Goal: Task Accomplishment & Management: Complete application form

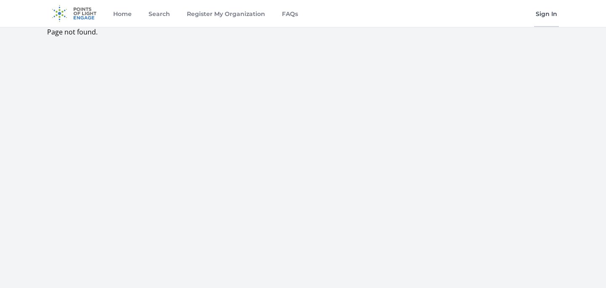
click at [544, 16] on link "Sign In" at bounding box center [546, 13] width 25 height 27
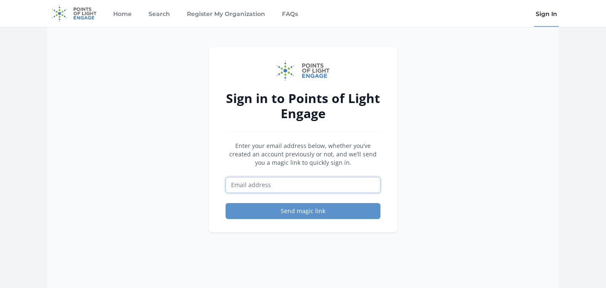
click at [255, 187] on input "Email address" at bounding box center [303, 185] width 155 height 16
type input "jordee@theplusmeproject.org"
click at [235, 209] on button "Send magic link" at bounding box center [303, 211] width 155 height 16
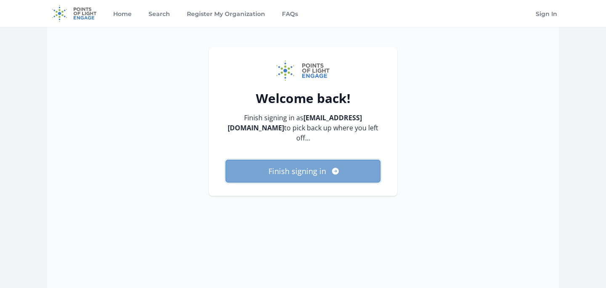
click at [293, 173] on button "Finish signing in" at bounding box center [303, 171] width 155 height 23
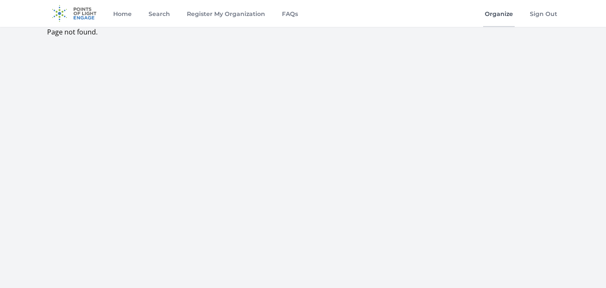
click at [486, 12] on link "Organize" at bounding box center [499, 13] width 32 height 27
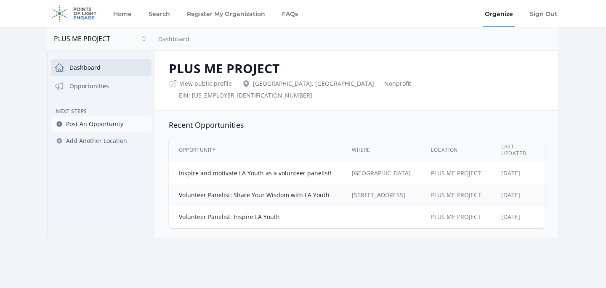
click at [95, 119] on link "Post An Opportunity" at bounding box center [101, 124] width 101 height 15
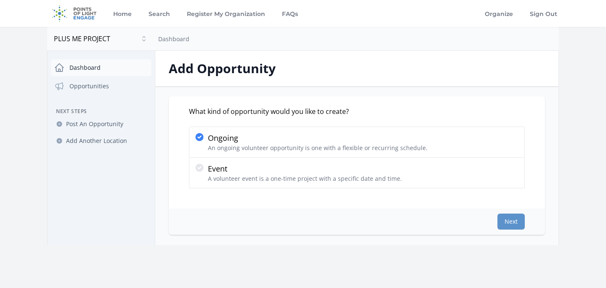
click at [88, 61] on link "Dashboard" at bounding box center [101, 67] width 101 height 17
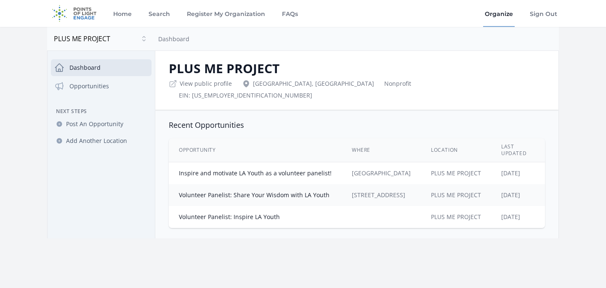
click at [381, 168] on td "[GEOGRAPHIC_DATA]" at bounding box center [381, 173] width 79 height 22
click at [298, 169] on link "Inspire and motivate LA Youth as a volunteer panelist!" at bounding box center [255, 173] width 153 height 8
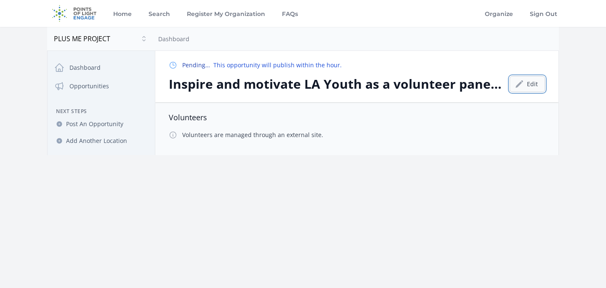
click at [530, 88] on link "Edit" at bounding box center [527, 84] width 35 height 16
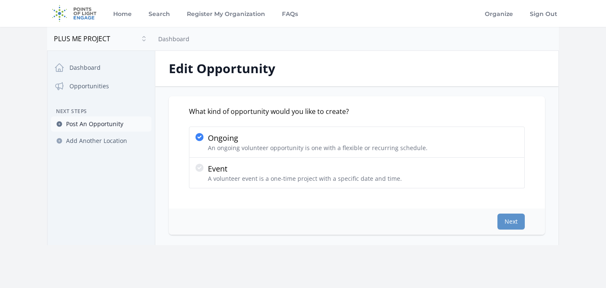
click at [88, 125] on span "Post An Opportunity" at bounding box center [94, 124] width 57 height 8
click at [510, 212] on div "Next" at bounding box center [357, 222] width 376 height 26
click at [509, 218] on button "Next" at bounding box center [511, 222] width 27 height 16
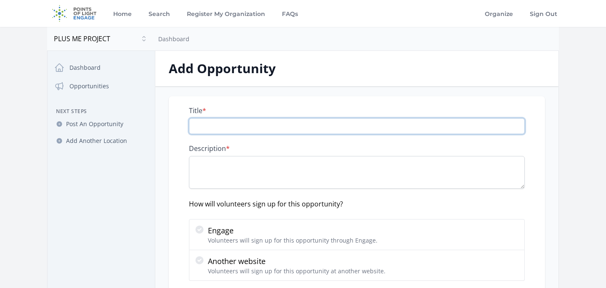
click at [310, 125] on input "Title *" at bounding box center [357, 126] width 336 height 16
type input "v"
paste input "LISTEN 2026 Scholarship Essay Reader"
type input "LISTEN 2026 Scholarship Essay Reader"
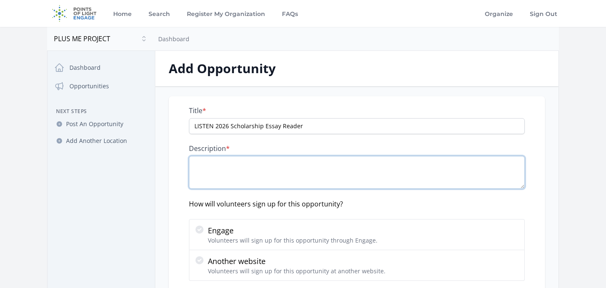
click at [217, 173] on textarea "Description *" at bounding box center [357, 172] width 336 height 33
paste textarea "At PLUS ME Project, we believe that everyone has a story that matters. Our miss…"
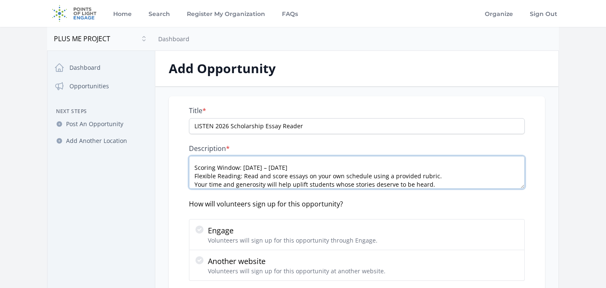
scroll to position [152, 0]
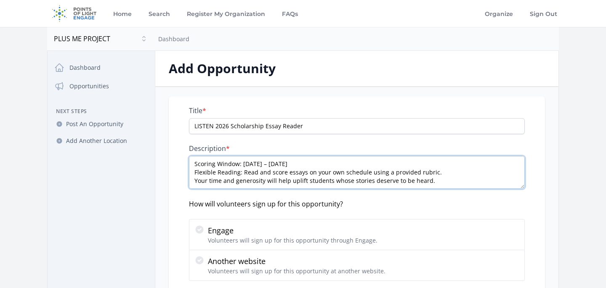
click at [451, 170] on textarea "At PLUS ME Project, we believe that everyone has a story that matters. Our miss…" at bounding box center [357, 172] width 336 height 33
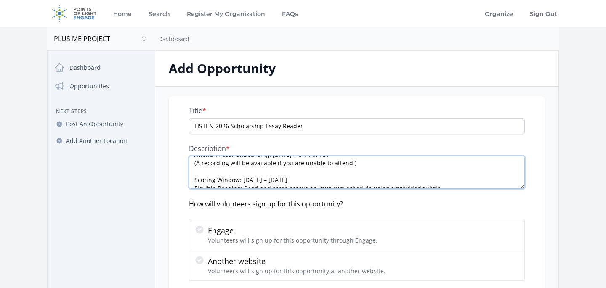
scroll to position [134, 0]
click at [229, 173] on textarea "At PLUS ME Project, we believe that everyone has a story that matters. Our miss…" at bounding box center [357, 172] width 336 height 33
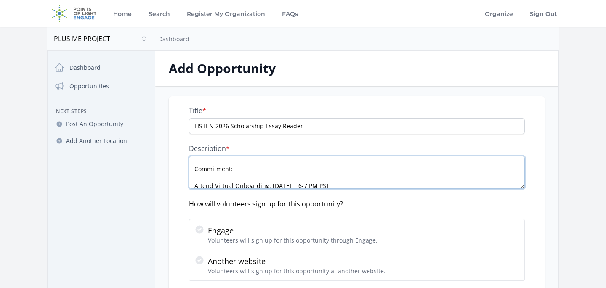
scroll to position [102, 0]
click at [212, 180] on textarea "At PLUS ME Project, we believe that everyone has a story that matters. Our miss…" at bounding box center [357, 172] width 336 height 33
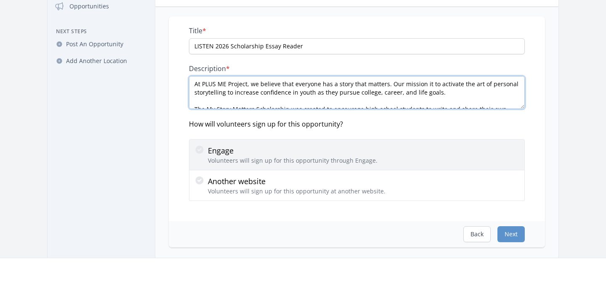
scroll to position [80, 0]
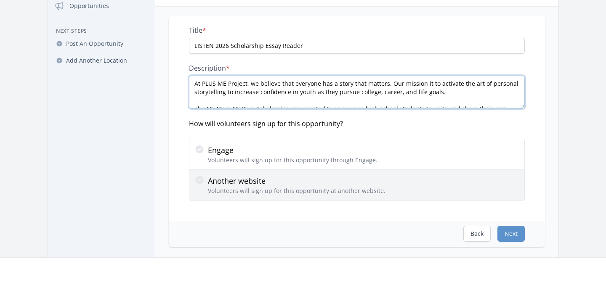
type textarea "At PLUS ME Project, we believe that everyone has a story that matters. Our miss…"
click at [298, 181] on p "Another website" at bounding box center [297, 181] width 178 height 12
click at [0, 0] on input "Another website Volunteers will sign up for this opportunity at another website." at bounding box center [0, 0] width 0 height 0
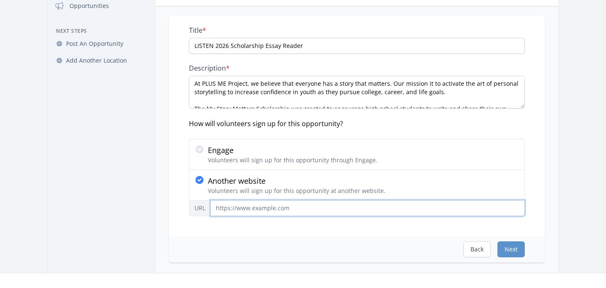
click at [251, 206] on input "URL" at bounding box center [367, 208] width 314 height 16
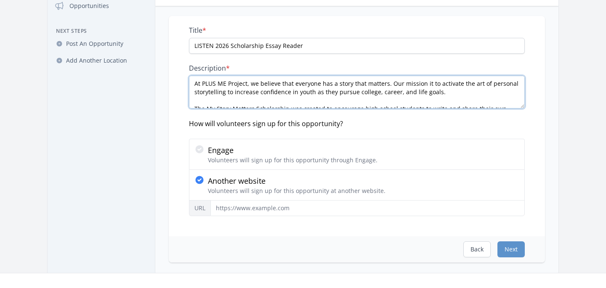
scroll to position [143, 0]
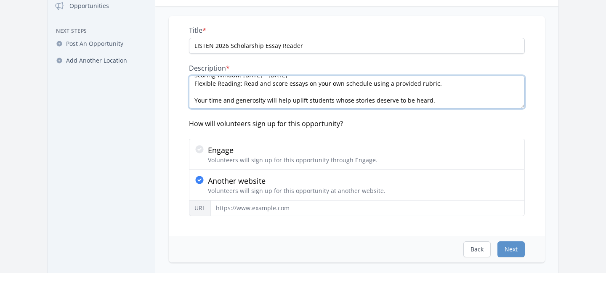
drag, startPoint x: 451, startPoint y: 83, endPoint x: 210, endPoint y: 110, distance: 242.7
click at [212, 112] on div "Title * LISTEN 2026 Scholarship Essay Reader Description * How will volunteers …" at bounding box center [357, 121] width 336 height 190
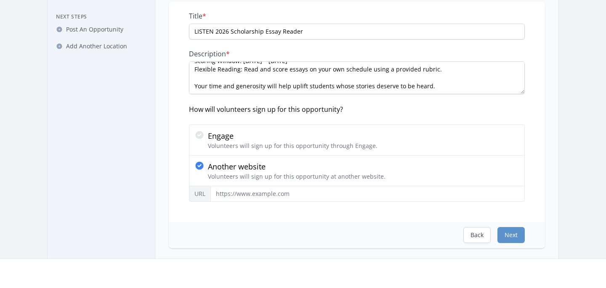
click at [370, 120] on div "Title * LISTEN 2026 Scholarship Essay Reader Description * How will volunteers …" at bounding box center [357, 107] width 336 height 190
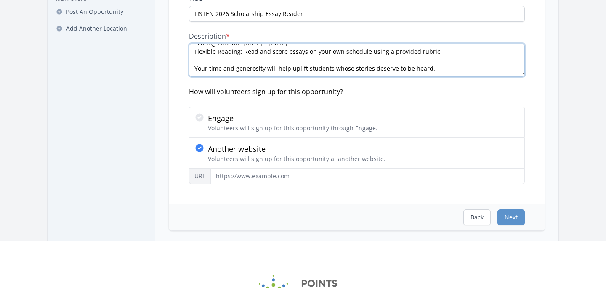
click at [362, 68] on textarea "At PLUS ME Project, we believe that everyone has a story that matters. Our miss…" at bounding box center [357, 60] width 336 height 33
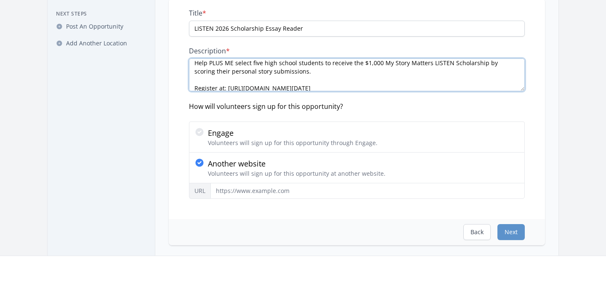
scroll to position [70, 0]
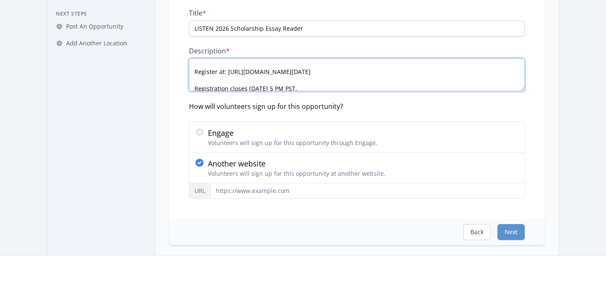
drag, startPoint x: 195, startPoint y: 87, endPoint x: 194, endPoint y: 73, distance: 14.0
click at [194, 73] on textarea "At PLUS ME Project, we believe that everyone has a story that matters. Our miss…" at bounding box center [357, 75] width 336 height 33
click at [249, 73] on textarea "At PLUS ME Project, we believe that everyone has a story that matters. Our miss…" at bounding box center [357, 75] width 336 height 33
drag, startPoint x: 453, startPoint y: 69, endPoint x: 224, endPoint y: 72, distance: 228.6
click at [224, 72] on textarea "At PLUS ME Project, we believe that everyone has a story that matters. Our miss…" at bounding box center [357, 75] width 336 height 33
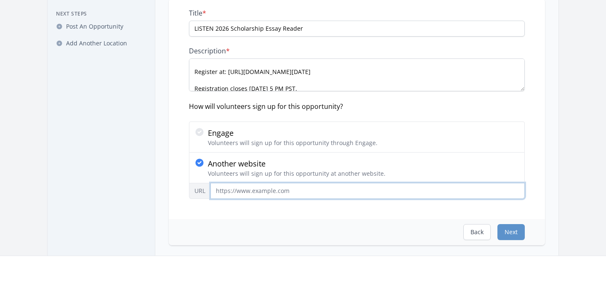
click at [242, 195] on input "URL" at bounding box center [367, 191] width 314 height 16
paste input ": [URL][DOMAIN_NAME][DATE]"
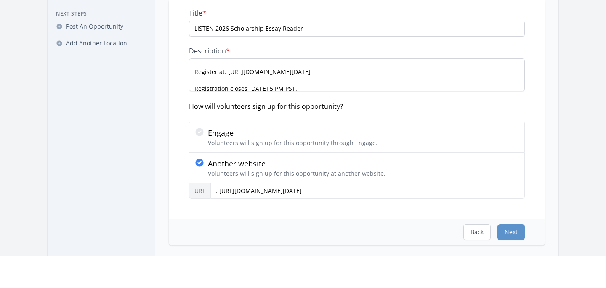
click at [359, 226] on div "Back Next" at bounding box center [357, 232] width 376 height 26
click at [508, 234] on button "Next" at bounding box center [511, 232] width 27 height 16
type input "http://: [URL][DOMAIN_NAME][DATE]"
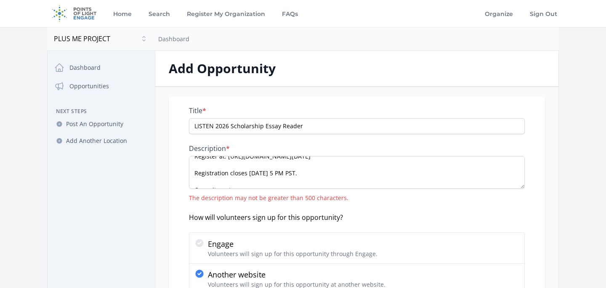
scroll to position [53, 0]
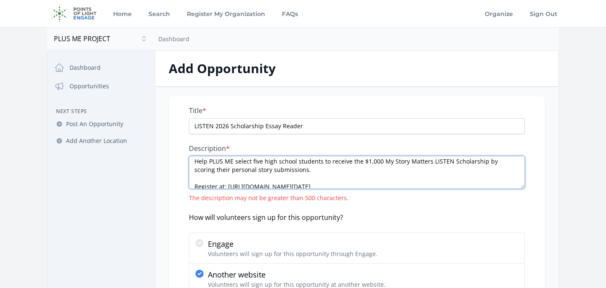
click at [197, 178] on textarea "At PLUS ME Project, we believe that everyone has a story that matters. Our miss…" at bounding box center [357, 172] width 336 height 33
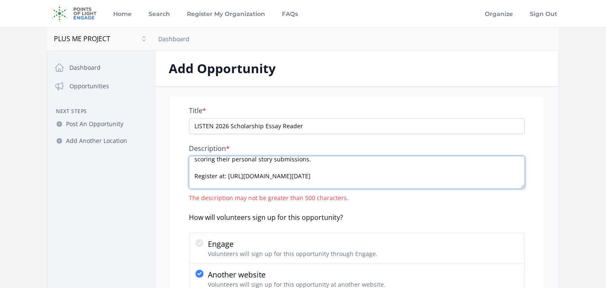
scroll to position [74, 0]
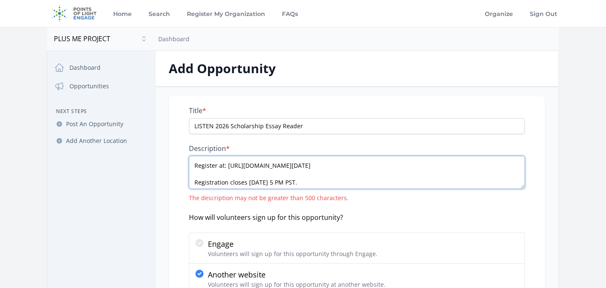
drag, startPoint x: 451, startPoint y: 162, endPoint x: 191, endPoint y: 166, distance: 260.2
click at [191, 166] on textarea "At PLUS ME Project, we believe that everyone has a story that matters. Our miss…" at bounding box center [357, 172] width 336 height 33
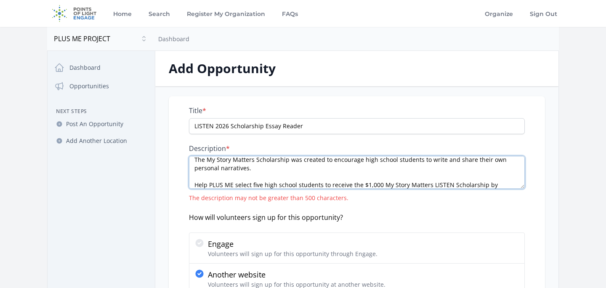
scroll to position [29, 0]
drag, startPoint x: 228, startPoint y: 178, endPoint x: 184, endPoint y: 162, distance: 46.8
click at [184, 162] on div "Title * LISTEN 2026 Scholarship Essay Reader Description * The description may …" at bounding box center [357, 219] width 376 height 247
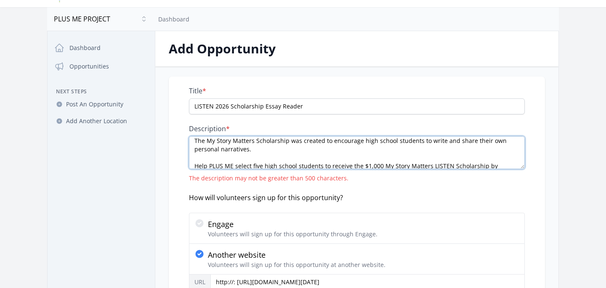
scroll to position [25, 0]
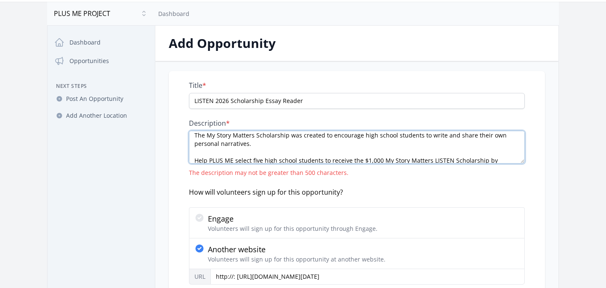
click at [243, 143] on textarea "At PLUS ME Project, we believe that everyone has a story that matters. Our miss…" at bounding box center [357, 147] width 336 height 33
drag, startPoint x: 234, startPoint y: 160, endPoint x: 254, endPoint y: 143, distance: 26.8
click at [254, 143] on textarea "At PLUS ME Project, we believe that everyone has a story that matters. Our miss…" at bounding box center [357, 147] width 336 height 33
drag, startPoint x: 256, startPoint y: 144, endPoint x: 191, endPoint y: 136, distance: 66.1
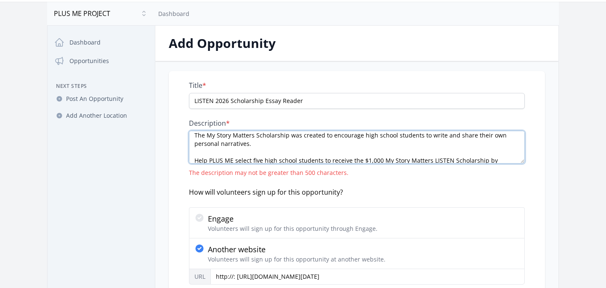
click at [191, 136] on textarea "At PLUS ME Project, we believe that everyone has a story that matters. Our miss…" at bounding box center [357, 147] width 336 height 33
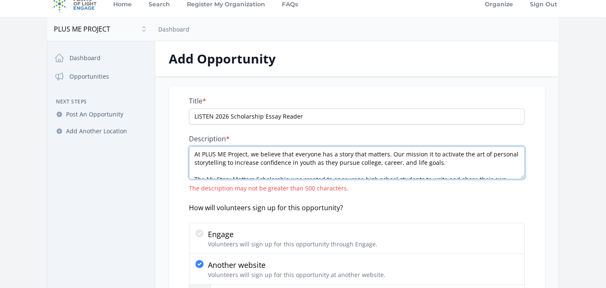
scroll to position [11, 0]
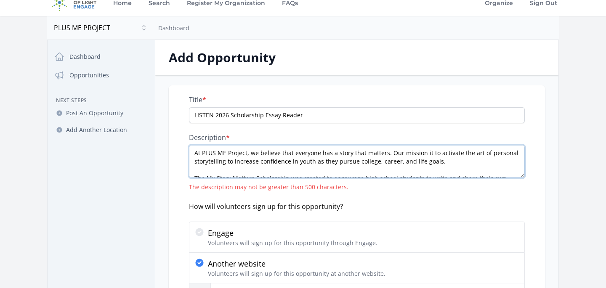
drag, startPoint x: 392, startPoint y: 154, endPoint x: 250, endPoint y: 154, distance: 141.8
click at [250, 154] on textarea "At PLUS ME Project, we believe that everyone has a story that matters. Our miss…" at bounding box center [357, 161] width 336 height 33
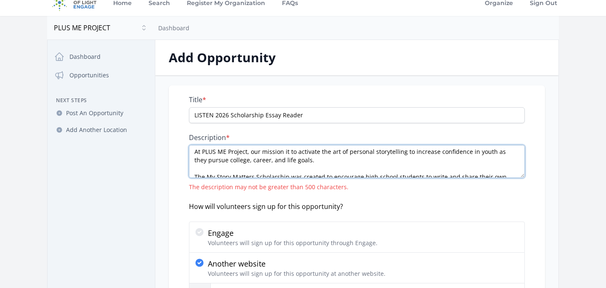
click at [311, 156] on textarea "At PLUS ME Project, our mission it to activate the art of personal storytelling…" at bounding box center [357, 161] width 336 height 33
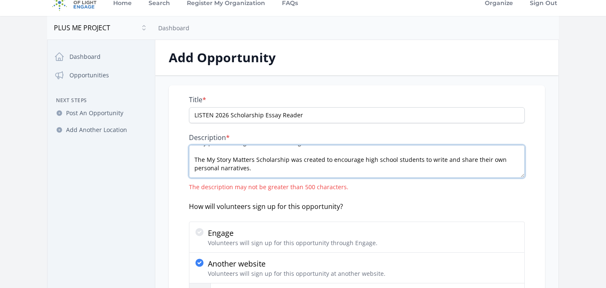
scroll to position [22, 0]
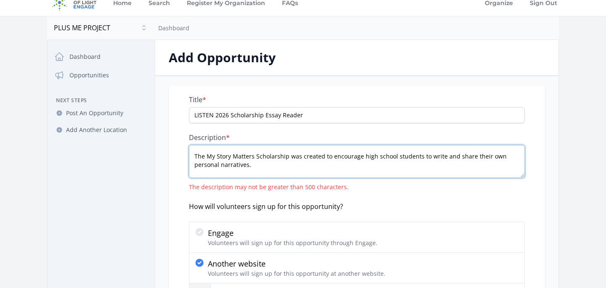
click at [197, 148] on textarea "At PLUS ME Project, our mission it to activate the art of personal storytelling…" at bounding box center [357, 161] width 336 height 33
drag, startPoint x: 265, startPoint y: 170, endPoint x: 184, endPoint y: 155, distance: 83.1
click at [184, 155] on div "Title * LISTEN 2026 Scholarship Essay Reader Description * The description may …" at bounding box center [357, 208] width 376 height 247
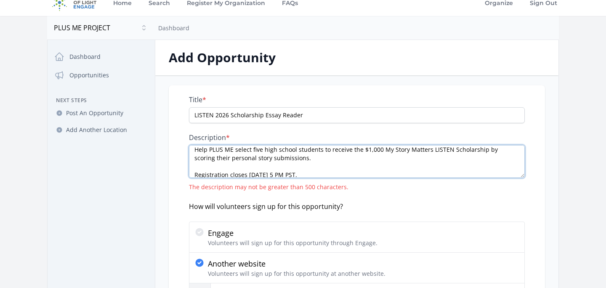
scroll to position [12, 0]
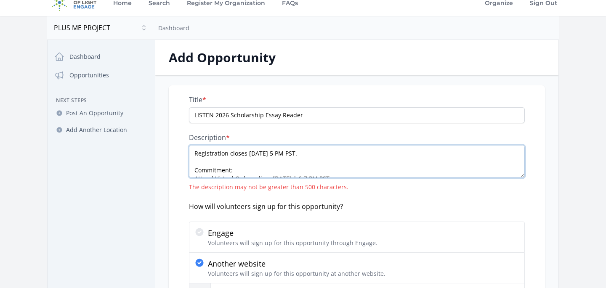
click at [224, 165] on textarea "At PLUS ME Project, our mission it to activate the art of personal storytelling…" at bounding box center [357, 161] width 336 height 33
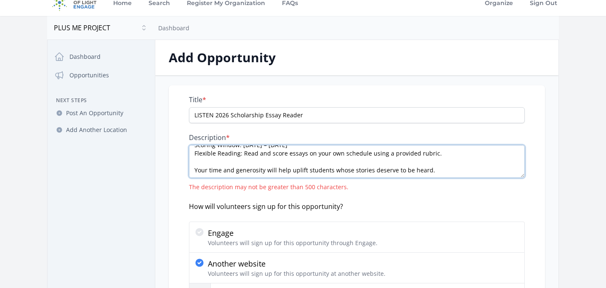
scroll to position [93, 0]
click at [271, 161] on textarea "At PLUS ME Project, our mission it to activate the art of personal storytelling…" at bounding box center [357, 161] width 336 height 33
drag, startPoint x: 435, startPoint y: 173, endPoint x: 143, endPoint y: 144, distance: 293.2
click at [146, 147] on div "Close dialog PLUS ME PROJECT PLUS ME PROJECT Dashboard Opportunities Next Steps…" at bounding box center [303, 205] width 512 height 330
click at [413, 158] on textarea "At PLUS ME Project, our mission it to activate the art of personal storytelling…" at bounding box center [357, 161] width 336 height 33
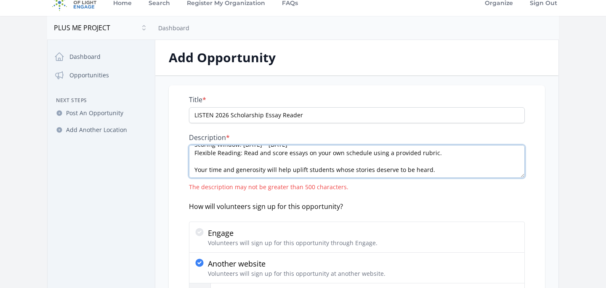
drag, startPoint x: 438, startPoint y: 168, endPoint x: 188, endPoint y: 161, distance: 250.1
click at [188, 161] on div "Title * LISTEN 2026 Scholarship Essay Reader Description * At PLUS ME Project, …" at bounding box center [357, 208] width 376 height 247
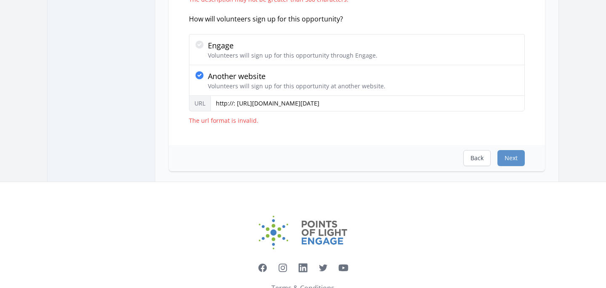
scroll to position [237, 0]
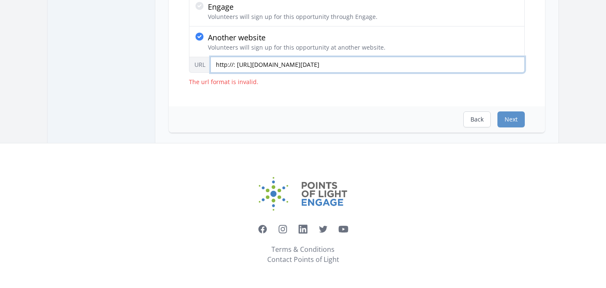
click at [215, 65] on input "http://: [URL][DOMAIN_NAME][DATE]" at bounding box center [367, 65] width 314 height 16
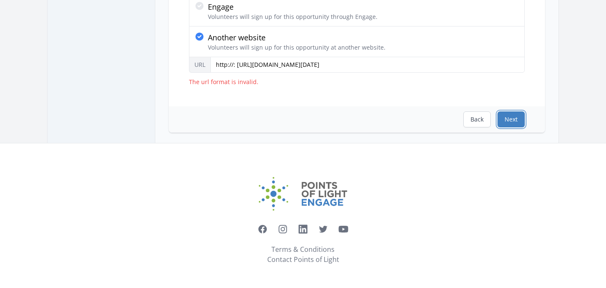
click at [506, 120] on button "Next" at bounding box center [511, 120] width 27 height 16
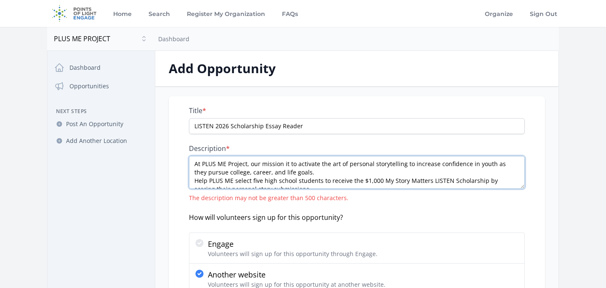
drag, startPoint x: 197, startPoint y: 164, endPoint x: 215, endPoint y: 163, distance: 17.7
click at [215, 163] on textarea "At PLUS ME Project, our mission it to activate the art of personal storytelling…" at bounding box center [357, 172] width 336 height 33
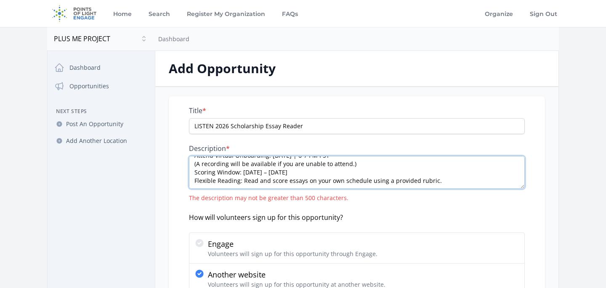
drag, startPoint x: 194, startPoint y: 164, endPoint x: 428, endPoint y: 224, distance: 241.8
click at [428, 224] on div "Title * LISTEN 2026 Scholarship Essay Reader Description * At PLUS ME Project, …" at bounding box center [357, 214] width 336 height 217
paste textarea "Help PLUS ME select five high school students to receive the $1,000 My Story Ma…"
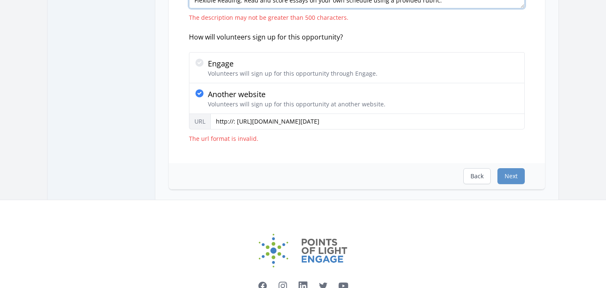
scroll to position [237, 0]
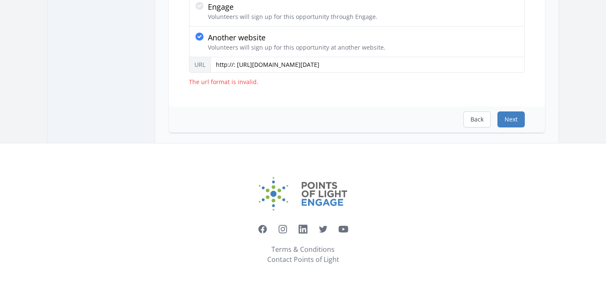
type textarea "Help PLUS ME select five high school students to receive the $1,000 My Story Ma…"
click at [519, 120] on button "Next" at bounding box center [511, 120] width 27 height 16
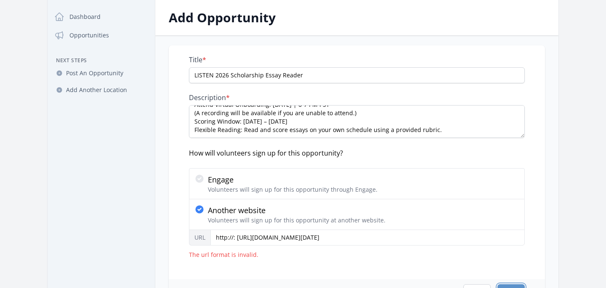
scroll to position [181, 0]
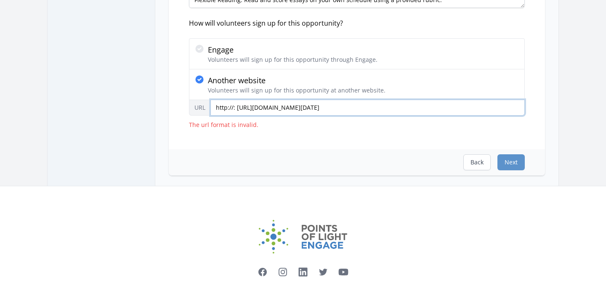
drag, startPoint x: 235, startPoint y: 109, endPoint x: 204, endPoint y: 103, distance: 31.8
click at [204, 104] on div "URL http://: [URL][DOMAIN_NAME][DATE]" at bounding box center [357, 108] width 336 height 16
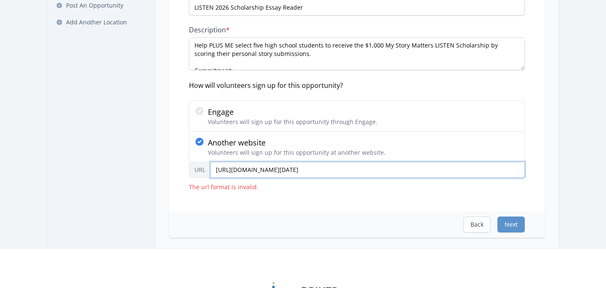
scroll to position [119, 0]
type input "[URL][DOMAIN_NAME][DATE]"
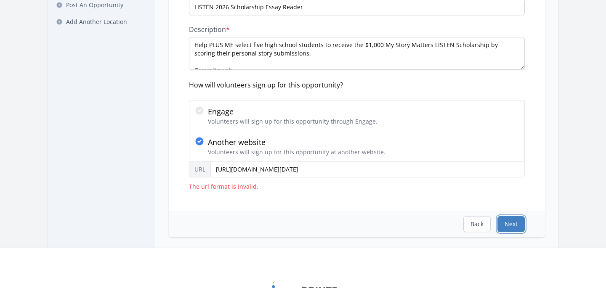
click at [508, 222] on button "Next" at bounding box center [511, 224] width 27 height 16
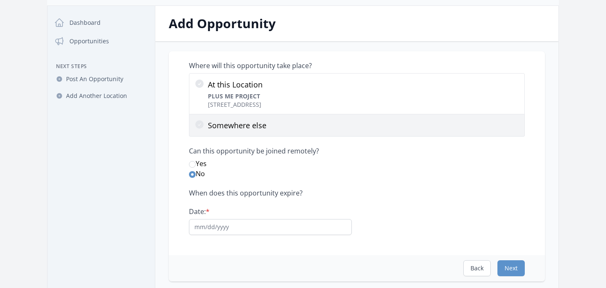
scroll to position [48, 0]
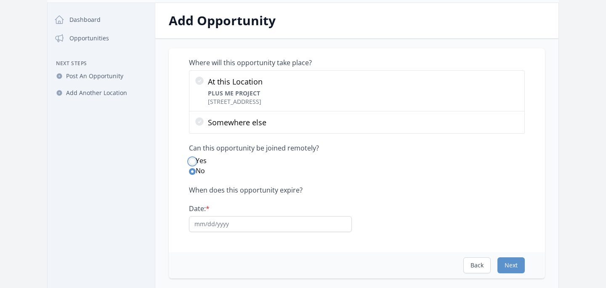
click at [192, 161] on input "Yes" at bounding box center [192, 161] width 7 height 7
radio input "true"
click at [251, 221] on input "Date: *" at bounding box center [270, 224] width 163 height 16
type input "[DATE]"
click at [416, 160] on label "Yes" at bounding box center [357, 161] width 336 height 10
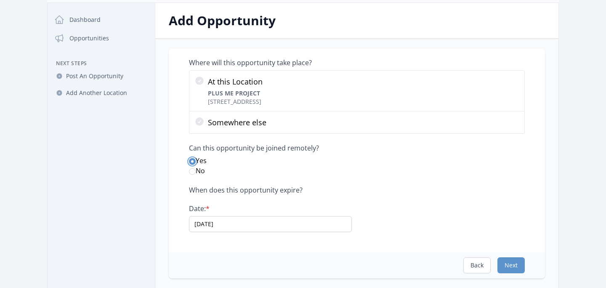
click at [196, 160] on input "Yes" at bounding box center [192, 161] width 7 height 7
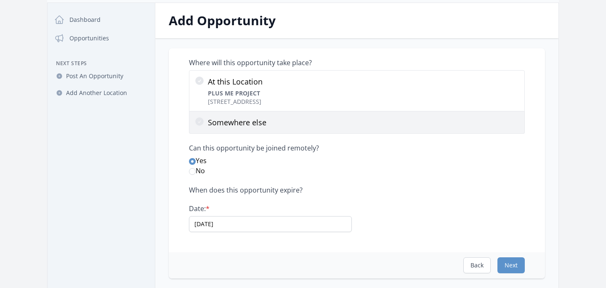
click at [319, 130] on label "Somewhere else" at bounding box center [357, 123] width 336 height 22
click at [0, 0] on input "Somewhere else" at bounding box center [0, 0] width 0 height 0
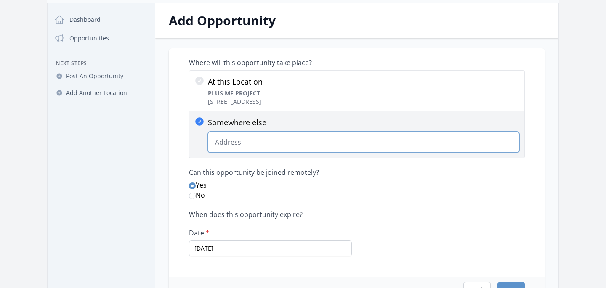
click at [262, 152] on input "Somewhere else Change Predictions" at bounding box center [363, 142] width 311 height 21
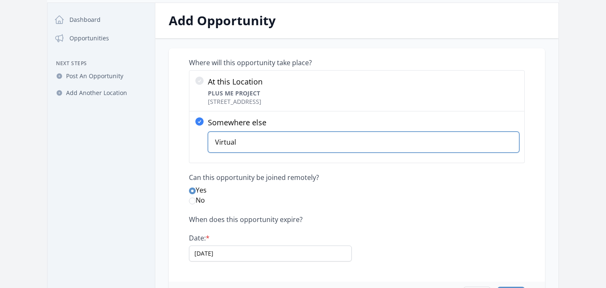
type input "Virtual"
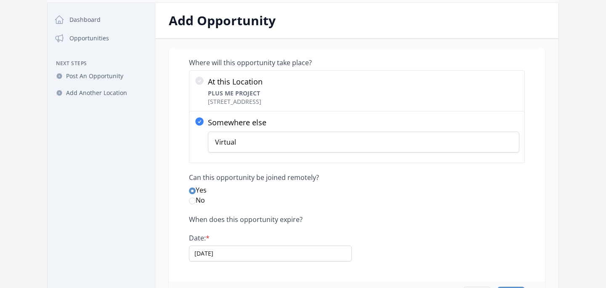
click at [337, 189] on label "Yes" at bounding box center [357, 190] width 336 height 10
click at [196, 189] on input "Yes" at bounding box center [192, 191] width 7 height 7
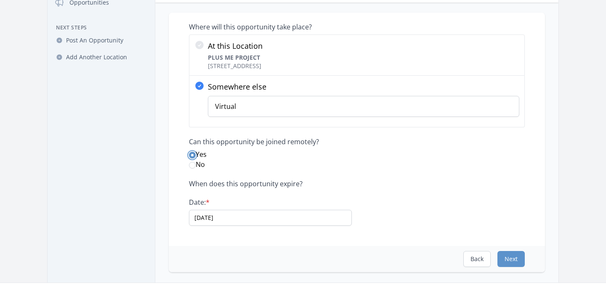
scroll to position [102, 0]
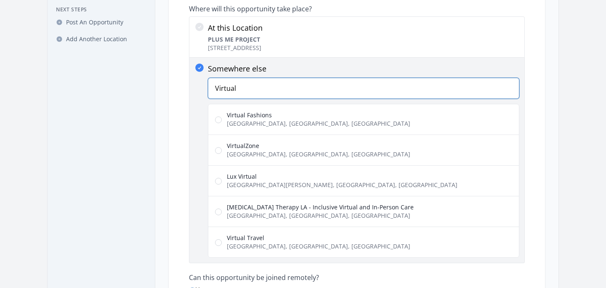
drag, startPoint x: 252, startPoint y: 89, endPoint x: 200, endPoint y: 84, distance: 52.4
click at [210, 89] on input "Virtual" at bounding box center [363, 88] width 311 height 21
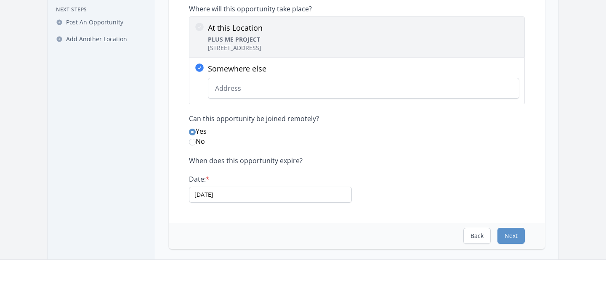
click at [200, 24] on icon at bounding box center [199, 27] width 8 height 8
click at [0, 0] on input "At this Location PLUS ME PROJECT [STREET_ADDRESS]" at bounding box center [0, 0] width 0 height 0
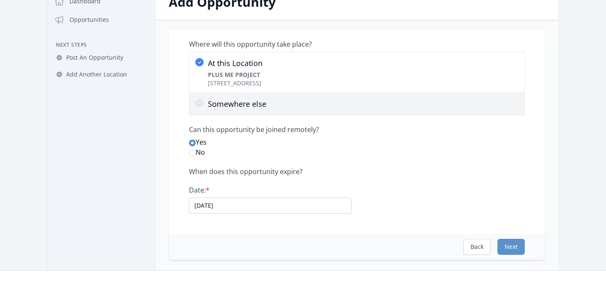
scroll to position [66, 0]
click at [209, 104] on p "Somewhere else" at bounding box center [363, 104] width 311 height 12
click at [0, 0] on input "Somewhere else" at bounding box center [0, 0] width 0 height 0
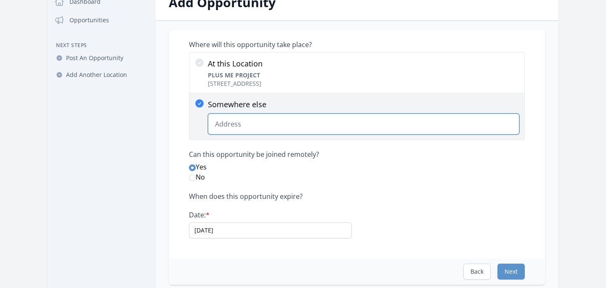
click at [251, 122] on input "Somewhere else Change Predictions" at bounding box center [363, 124] width 311 height 21
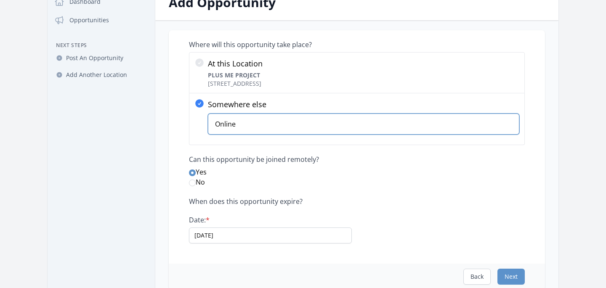
type input "Online"
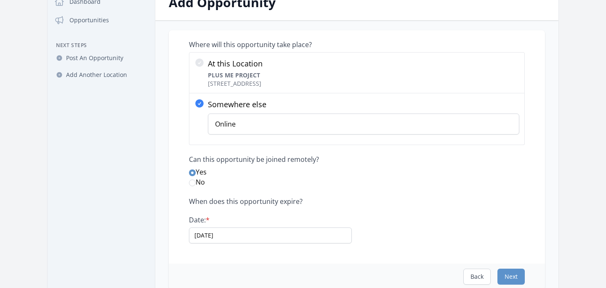
click at [367, 153] on div "Where will this opportunity take place? At this Location PLUS ME PROJECT [STREE…" at bounding box center [357, 141] width 336 height 203
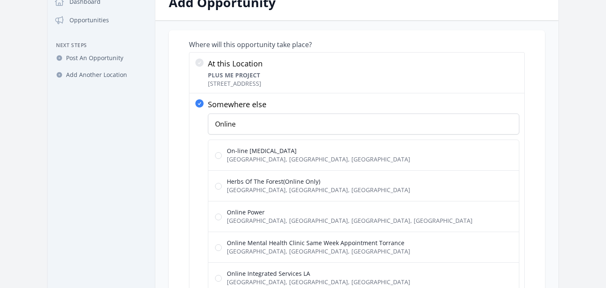
click at [540, 153] on div "Where will this opportunity take place? At this Location PLUS ME PROJECT [STREE…" at bounding box center [357, 224] width 376 height 388
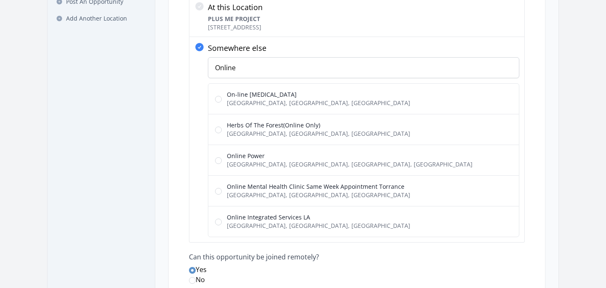
click at [540, 154] on div "Where will this opportunity take place? At this Location PLUS ME PROJECT [STREE…" at bounding box center [357, 168] width 376 height 388
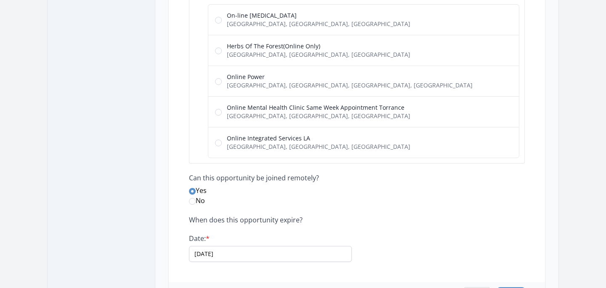
scroll to position [222, 0]
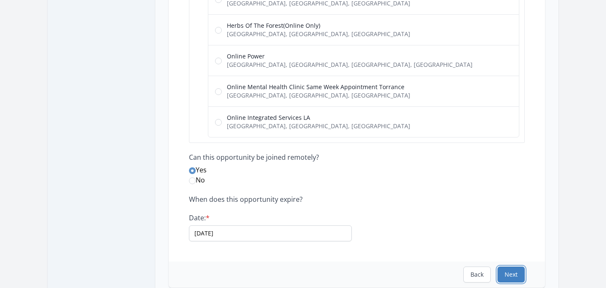
click at [510, 274] on button "Next" at bounding box center [511, 275] width 27 height 16
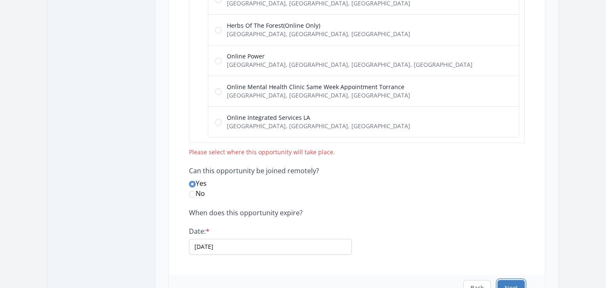
scroll to position [0, 0]
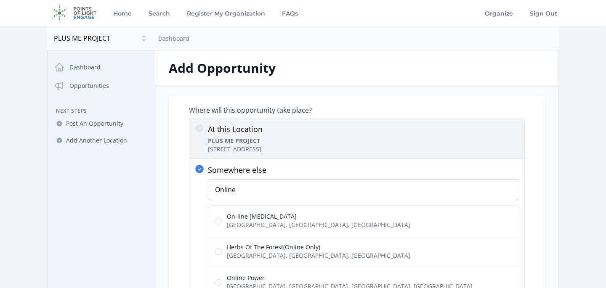
click at [263, 141] on p "PLUS ME PROJECT [STREET_ADDRESS]" at bounding box center [235, 145] width 55 height 17
click at [0, 0] on input "At this Location PLUS ME PROJECT [STREET_ADDRESS]" at bounding box center [0, 0] width 0 height 0
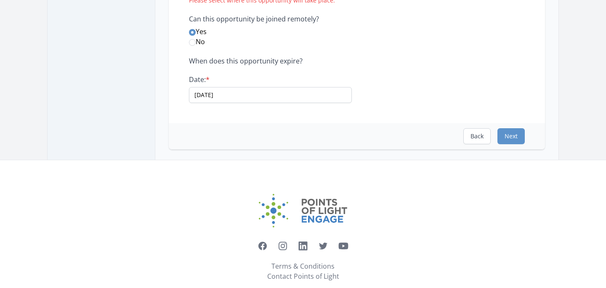
scroll to position [183, 0]
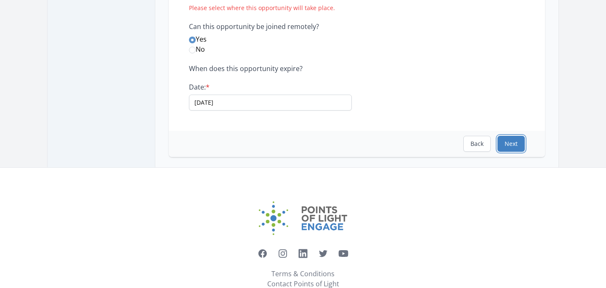
click at [505, 148] on button "Next" at bounding box center [511, 144] width 27 height 16
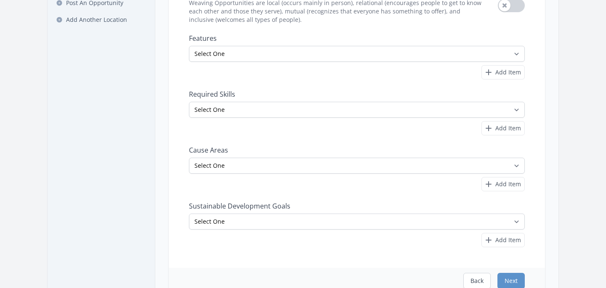
scroll to position [124, 0]
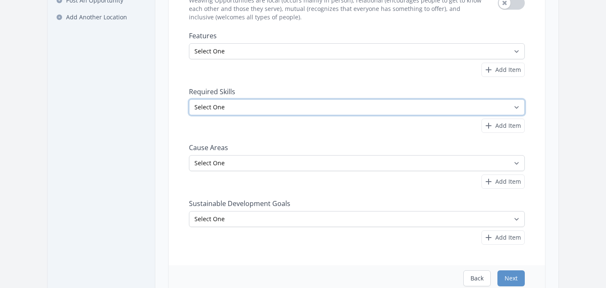
click at [359, 108] on select "Select One Accounting Advocacy Administrative Arts Board Service Business Skill…" at bounding box center [357, 107] width 336 height 16
select select "Writing"
click at [189, 99] on select "Select One Accounting Advocacy Administrative Arts Board Service Business Skill…" at bounding box center [357, 107] width 336 height 16
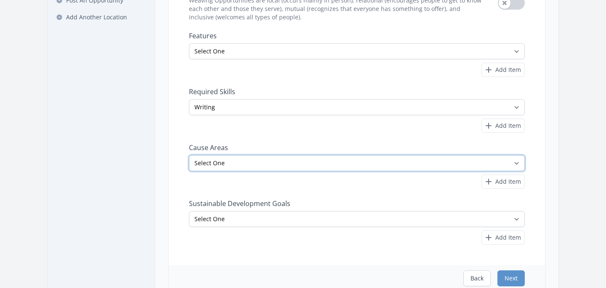
click at [227, 165] on select "Select One Adult Education Animals Arts & Culture Children & Youth Civil Rights…" at bounding box center [357, 163] width 336 height 16
select select "Children & Youth"
click at [189, 155] on select "Select One Adult Education Animals Arts & Culture Children & Youth Civil Rights…" at bounding box center [357, 163] width 336 height 16
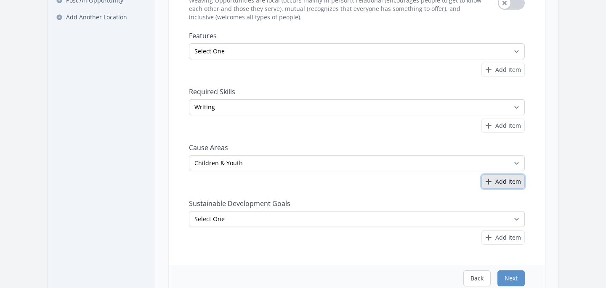
click at [508, 181] on span "Add Item" at bounding box center [508, 182] width 26 height 8
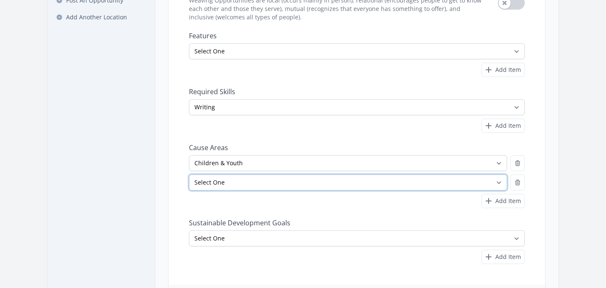
click at [378, 178] on select "Select One Adult Education Animals Arts & Culture Children & Youth Civil Rights…" at bounding box center [348, 183] width 318 height 16
select select "Education"
click at [189, 175] on select "Select One Adult Education Animals Arts & Culture Children & Youth Civil Rights…" at bounding box center [348, 183] width 318 height 16
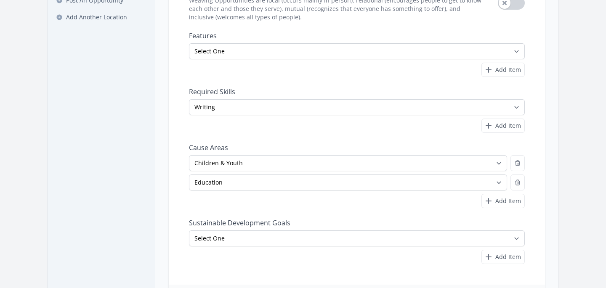
click at [163, 218] on div "Is this a Weaving Opportunity? Weaving Opportunities are local (occurs mainly i…" at bounding box center [356, 142] width 403 height 339
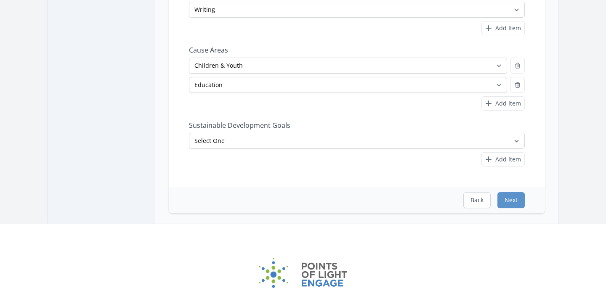
scroll to position [255, 0]
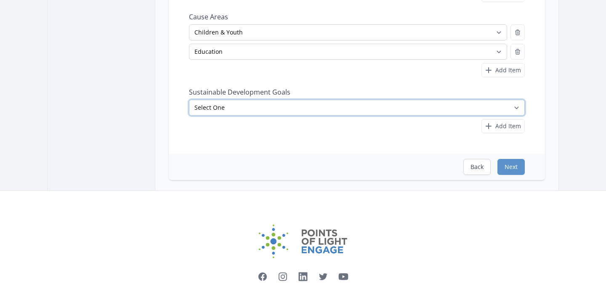
click at [258, 109] on select "Select One No Poverty Zero Hunger Good Health and Well-Being Quality Education …" at bounding box center [357, 108] width 336 height 16
click at [189, 100] on select "Select One No Poverty Zero Hunger Good Health and Well-Being Quality Education …" at bounding box center [357, 108] width 336 height 16
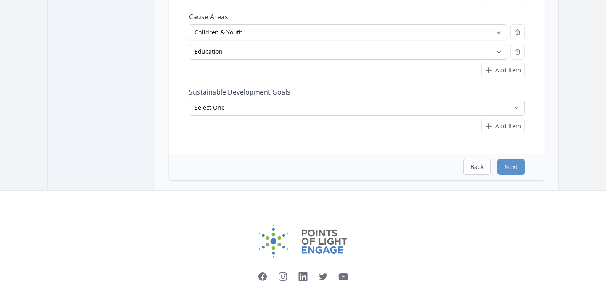
click at [166, 132] on div "Is this a Weaving Opportunity? Weaving Opportunities are local (occurs mainly i…" at bounding box center [356, 11] width 403 height 339
click at [507, 174] on button "Next" at bounding box center [511, 167] width 27 height 16
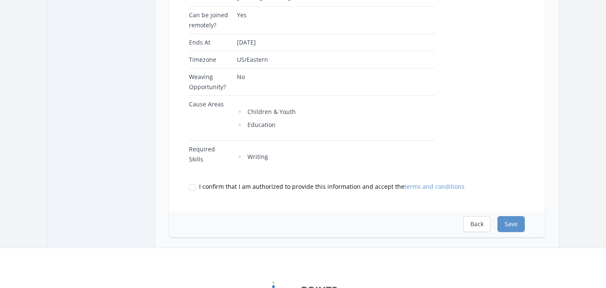
scroll to position [306, 0]
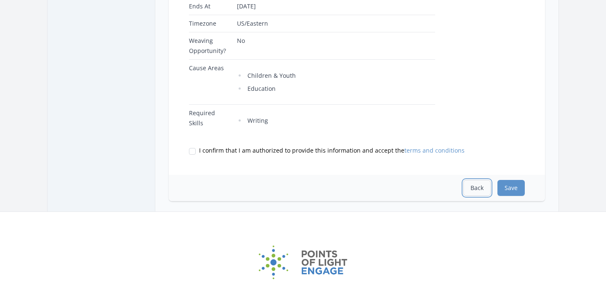
click at [471, 196] on button "Back" at bounding box center [476, 188] width 27 height 16
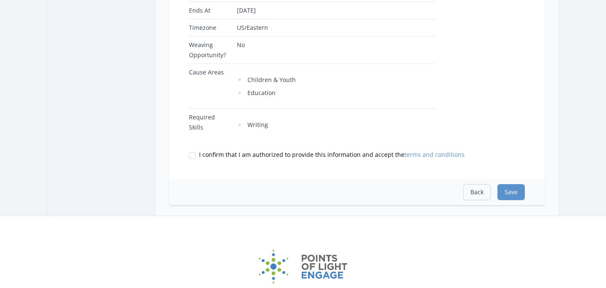
select select "Writing"
select select "Children & Youth"
select select "Education"
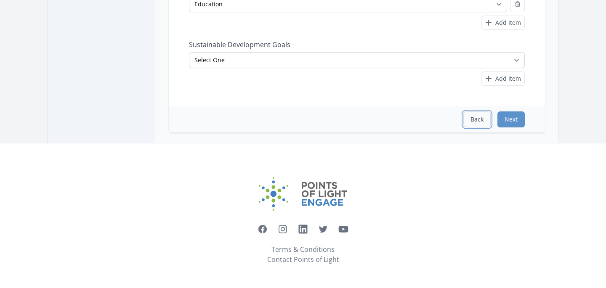
click at [473, 117] on button "Back" at bounding box center [476, 120] width 27 height 16
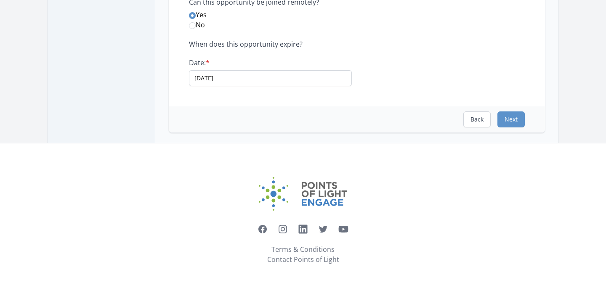
scroll to position [194, 0]
click at [473, 117] on button "Back" at bounding box center [476, 120] width 27 height 16
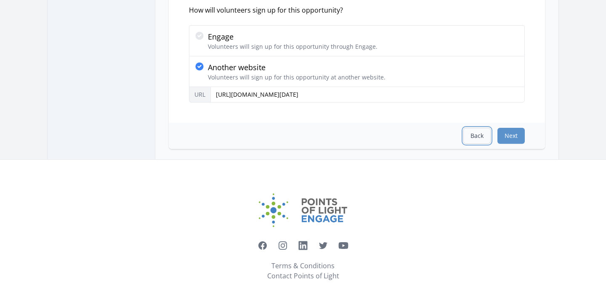
click at [479, 137] on button "Back" at bounding box center [476, 136] width 27 height 16
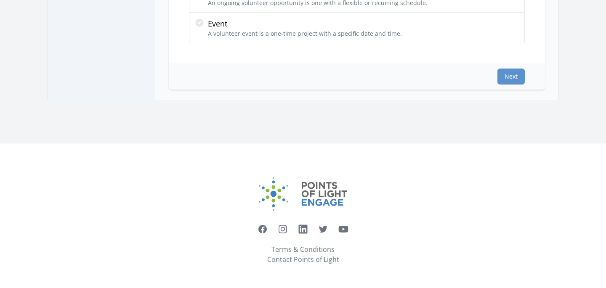
scroll to position [0, 0]
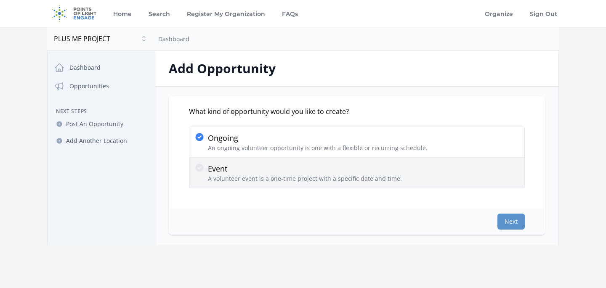
click at [258, 174] on p "Event" at bounding box center [305, 169] width 194 height 12
click at [0, 0] on input "Event A volunteer event is a one-time project with a specific date and time." at bounding box center [0, 0] width 0 height 0
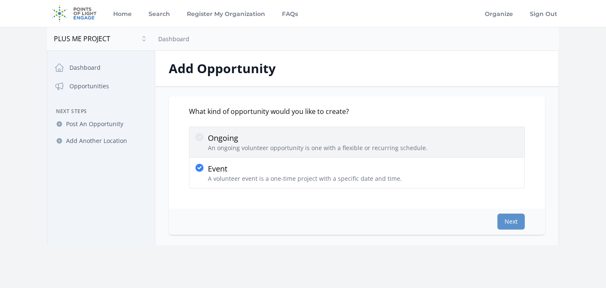
click at [425, 137] on div "Ongoing An ongoing volunteer opportunity is one with a flexible or recurring sc…" at bounding box center [356, 142] width 325 height 20
click at [0, 0] on input "Ongoing An ongoing volunteer opportunity is one with a flexible or recurring sc…" at bounding box center [0, 0] width 0 height 0
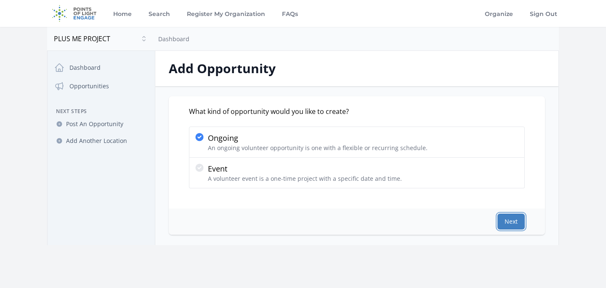
click at [511, 219] on button "Next" at bounding box center [511, 222] width 27 height 16
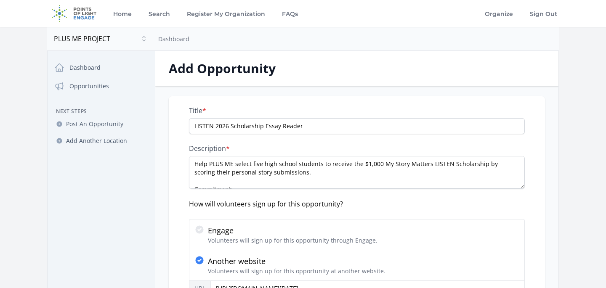
scroll to position [0, 0]
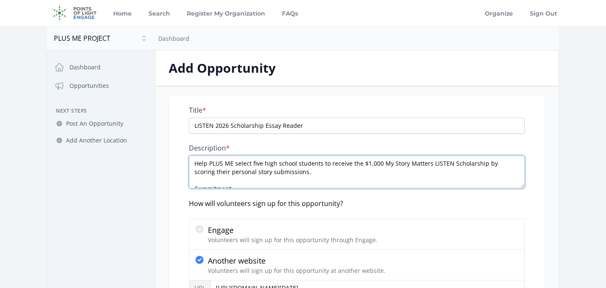
click at [301, 168] on textarea "Help PLUS ME select five high school students to receive the $1,000 My Story Ma…" at bounding box center [357, 172] width 336 height 33
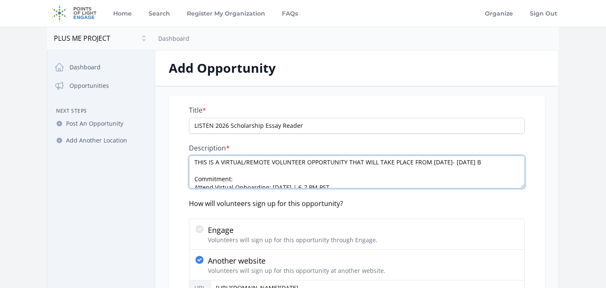
drag, startPoint x: 494, startPoint y: 186, endPoint x: 374, endPoint y: 161, distance: 122.5
click at [375, 160] on textarea "Help PLUS ME select five high school students to receive the $1,000 My Story Ma…" at bounding box center [357, 172] width 336 height 33
click at [341, 159] on textarea "Help PLUS ME select five high school students to receive the $1,000 My Story Ma…" at bounding box center [357, 172] width 336 height 33
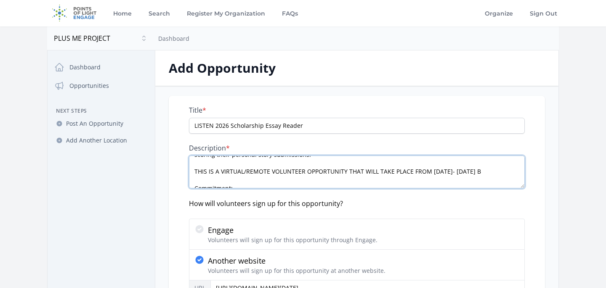
scroll to position [17, 0]
drag, startPoint x: 491, startPoint y: 172, endPoint x: 483, endPoint y: 173, distance: 7.6
click at [483, 173] on textarea "Help PLUS ME select five high school students to receive the $1,000 My Story Ma…" at bounding box center [357, 172] width 336 height 33
click at [259, 180] on textarea "Help PLUS ME select five high school students to receive the $1,000 My Story Ma…" at bounding box center [357, 172] width 336 height 33
click at [262, 181] on textarea "Help PLUS ME select five high school students to receive the $1,000 My Story Ma…" at bounding box center [357, 172] width 336 height 33
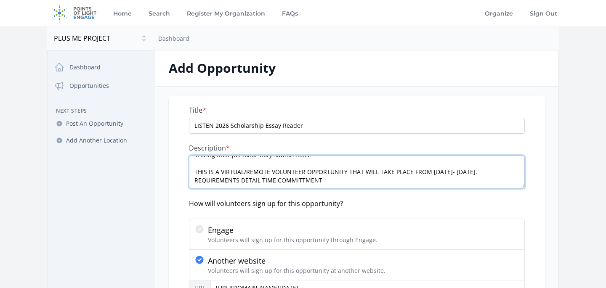
drag, startPoint x: 260, startPoint y: 181, endPoint x: 178, endPoint y: 179, distance: 81.7
click at [179, 180] on div "Title * LISTEN 2026 Scholarship Essay Reader Description * Help PLUS ME select …" at bounding box center [357, 206] width 376 height 221
click at [240, 182] on textarea "Help PLUS ME select five high school students to receive the $1,000 My Story Ma…" at bounding box center [357, 172] width 336 height 33
click at [216, 182] on textarea "Help PLUS ME select five high school students to receive the $1,000 My Story Ma…" at bounding box center [357, 172] width 336 height 33
click at [210, 182] on textarea "Help PLUS ME select five high school students to receive the $1,000 My Story Ma…" at bounding box center [357, 172] width 336 height 33
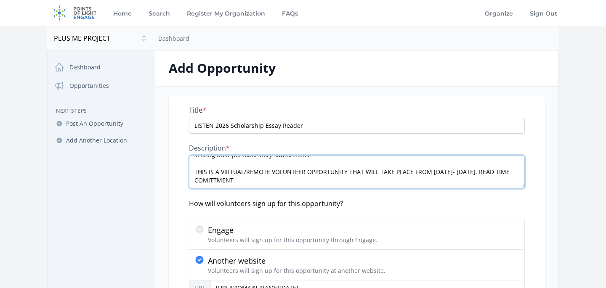
click at [260, 183] on textarea "Help PLUS ME select five high school students to receive the $1,000 My Story Ma…" at bounding box center [357, 172] width 336 height 33
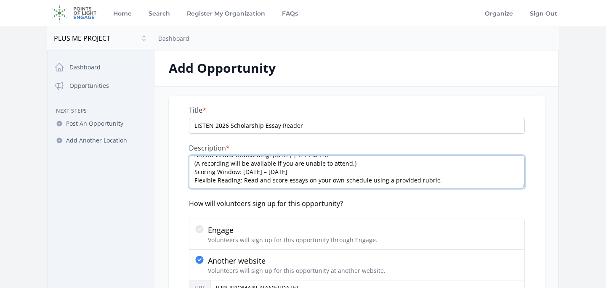
scroll to position [72, 0]
click at [436, 176] on textarea "Help PLUS ME select five high school students to receive the $1,000 My Story Ma…" at bounding box center [357, 172] width 336 height 33
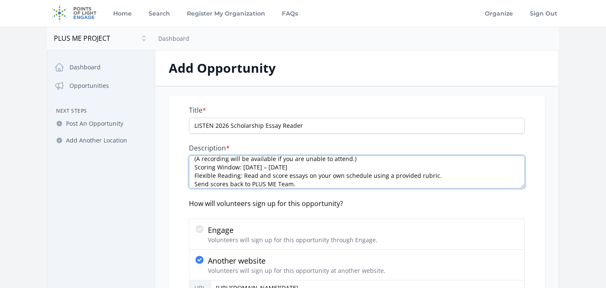
scroll to position [93, 0]
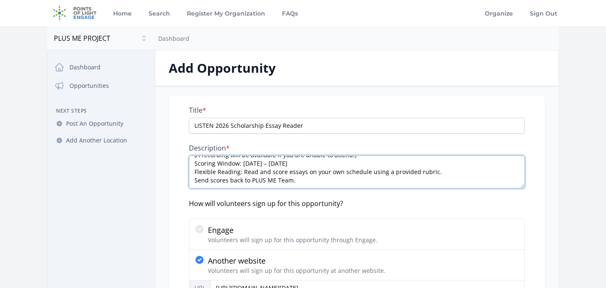
click at [384, 181] on textarea "Help PLUS ME select five high school students to receive the $1,000 My Story Ma…" at bounding box center [357, 172] width 336 height 33
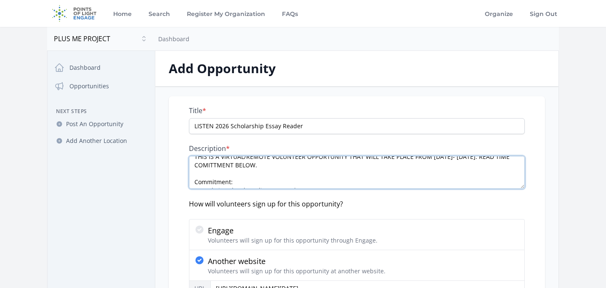
scroll to position [18, 0]
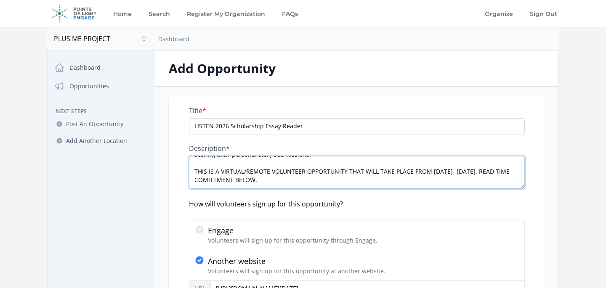
click at [226, 181] on textarea "Help PLUS ME select five high school students to receive the $1,000 My Story Ma…" at bounding box center [357, 172] width 336 height 33
click at [226, 178] on textarea "Help PLUS ME select five high school students to receive the $1,000 My Story Ma…" at bounding box center [357, 172] width 336 height 33
click at [220, 178] on textarea "Help PLUS ME select five high school students to receive the $1,000 My Story Ma…" at bounding box center [357, 172] width 336 height 33
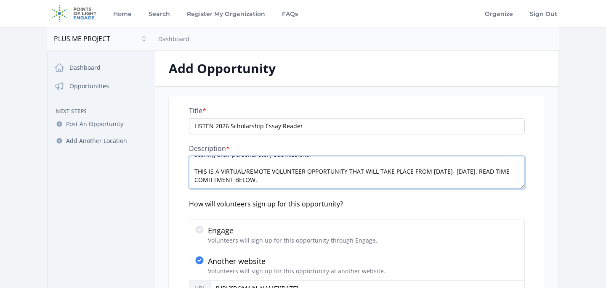
click at [220, 178] on textarea "Help PLUS ME select five high school students to receive the $1,000 My Story Ma…" at bounding box center [357, 172] width 336 height 33
click at [216, 178] on textarea "Help PLUS ME select five high school students to receive the $1,000 My Story Ma…" at bounding box center [357, 172] width 336 height 33
click at [213, 181] on textarea "Help PLUS ME select five high school students to receive the $1,000 My Story Ma…" at bounding box center [357, 172] width 336 height 33
click at [205, 178] on textarea "Help PLUS ME select five high school students to receive the $1,000 My Story Ma…" at bounding box center [357, 172] width 336 height 33
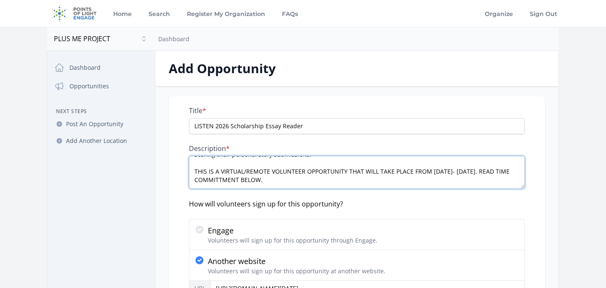
click at [290, 177] on textarea "Help PLUS ME select five high school students to receive the $1,000 My Story Ma…" at bounding box center [357, 172] width 336 height 33
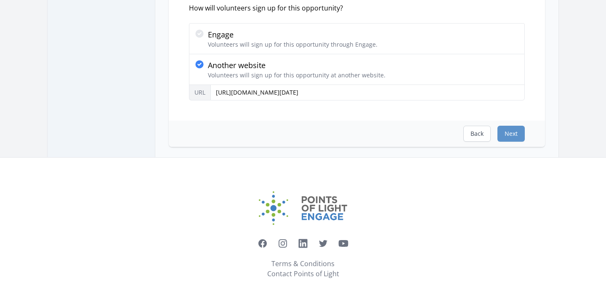
scroll to position [210, 0]
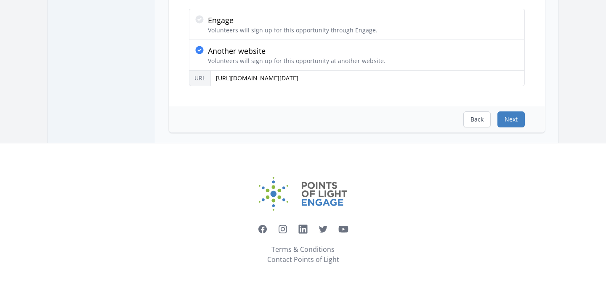
type textarea "Help PLUS ME select five high school students to receive the $1,000 My Story Ma…"
click at [505, 120] on button "Next" at bounding box center [511, 120] width 27 height 16
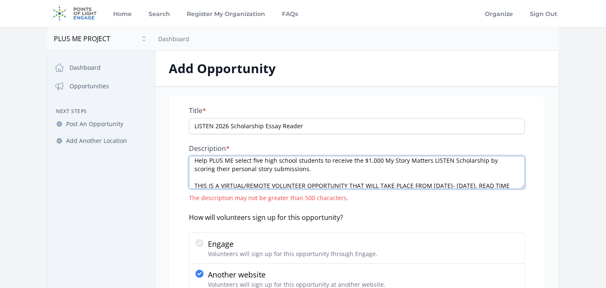
scroll to position [0, 0]
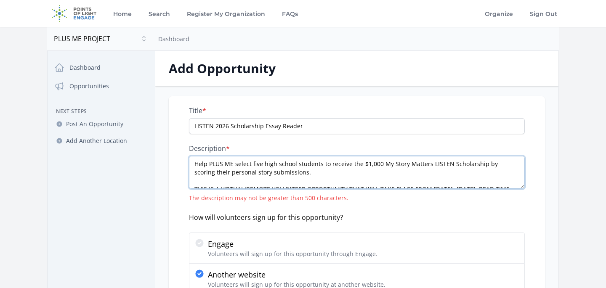
drag, startPoint x: 299, startPoint y: 177, endPoint x: 181, endPoint y: 127, distance: 128.1
click at [181, 127] on div "Title * LISTEN 2026 Scholarship Essay Reader Description * Help PLUS ME select …" at bounding box center [357, 213] width 376 height 234
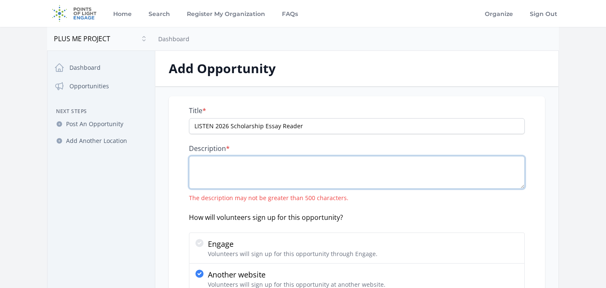
paste textarea "Help PLUS ME select five high school students to receive the $1,000 My Story Ma…"
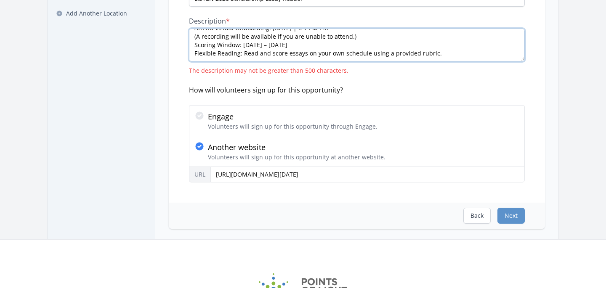
scroll to position [224, 0]
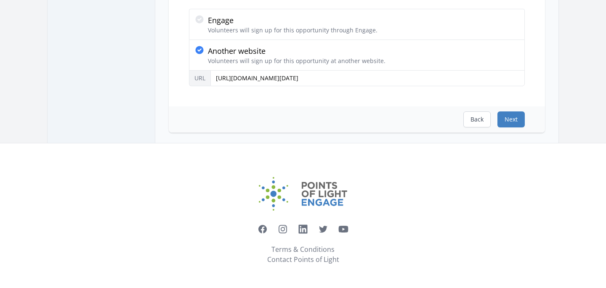
type textarea "Help PLUS ME select five high school students to receive the $1,000 My Story Ma…"
click at [515, 121] on button "Next" at bounding box center [511, 120] width 27 height 16
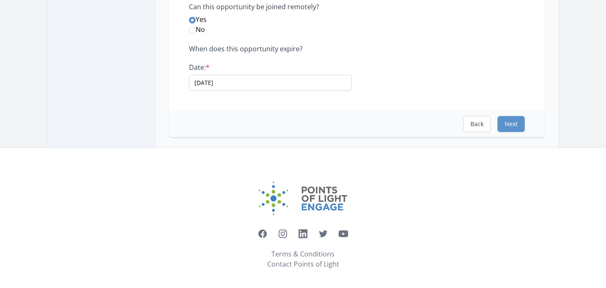
scroll to position [194, 0]
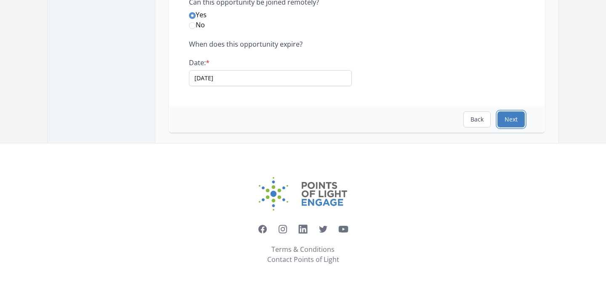
click at [516, 120] on button "Next" at bounding box center [511, 120] width 27 height 16
select select "Writing"
select select "Children & Youth"
select select "Education"
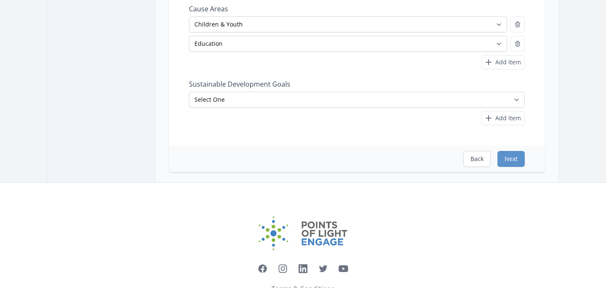
scroll to position [302, 0]
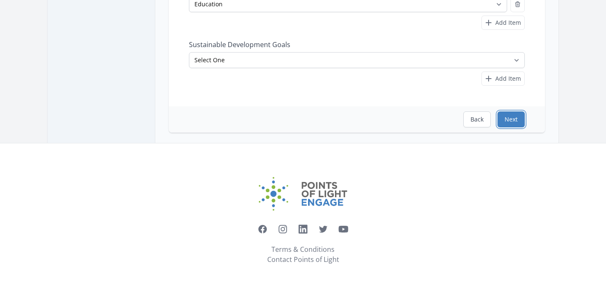
click at [506, 120] on button "Next" at bounding box center [511, 120] width 27 height 16
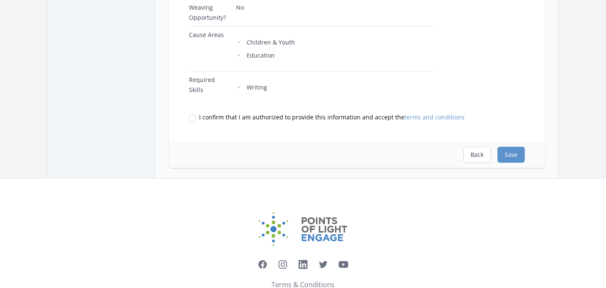
scroll to position [361, 0]
click at [192, 121] on input "I confirm that I am authorized to provide this information and accept the terms…" at bounding box center [192, 117] width 7 height 7
checkbox input "true"
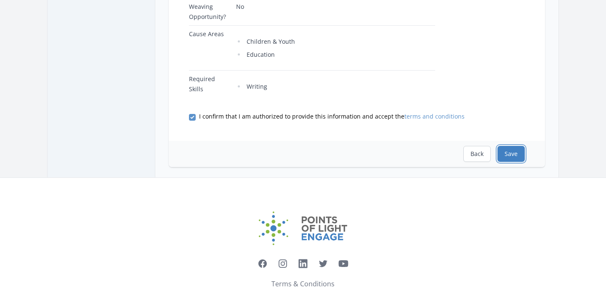
click at [513, 162] on button "Save" at bounding box center [511, 154] width 27 height 16
